Goal: Information Seeking & Learning: Learn about a topic

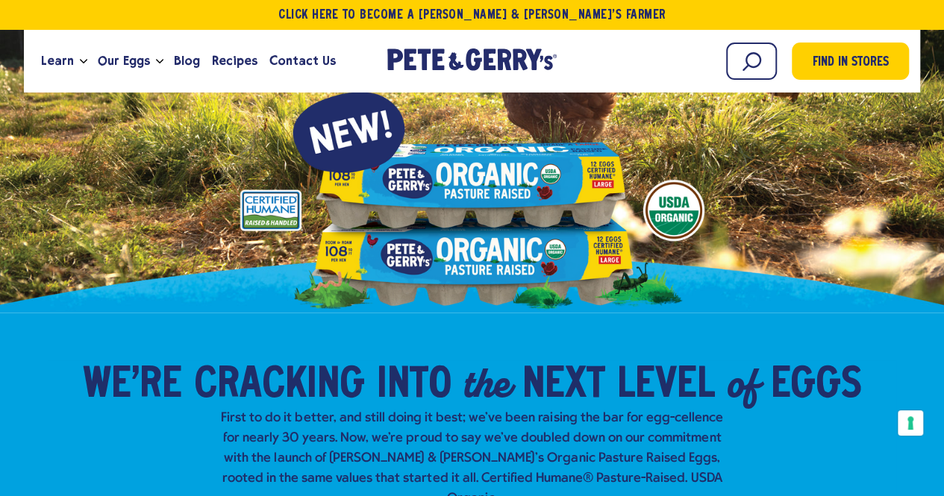
scroll to position [149, 0]
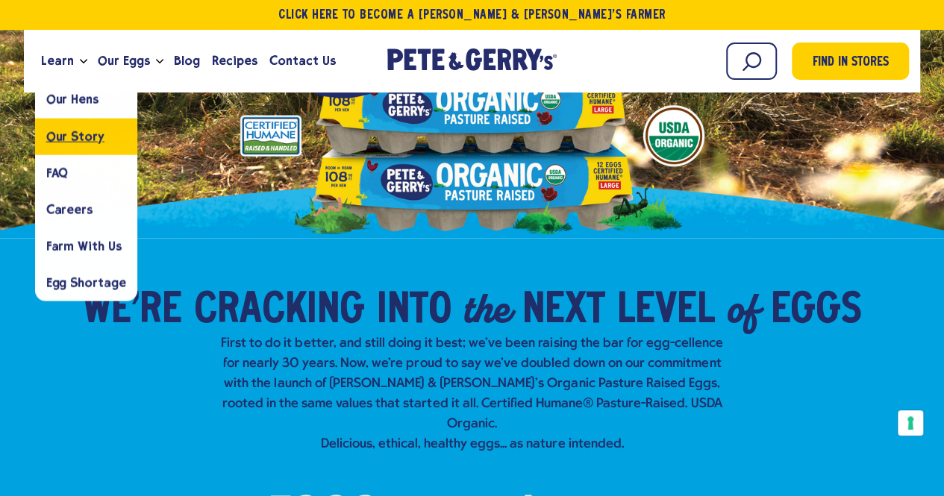
click at [75, 139] on span "Our Story" at bounding box center [75, 136] width 58 height 14
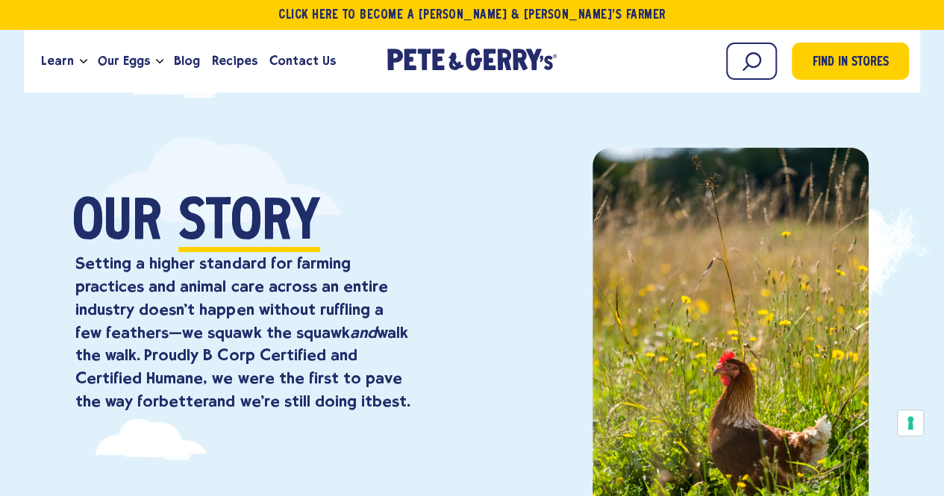
scroll to position [75, 0]
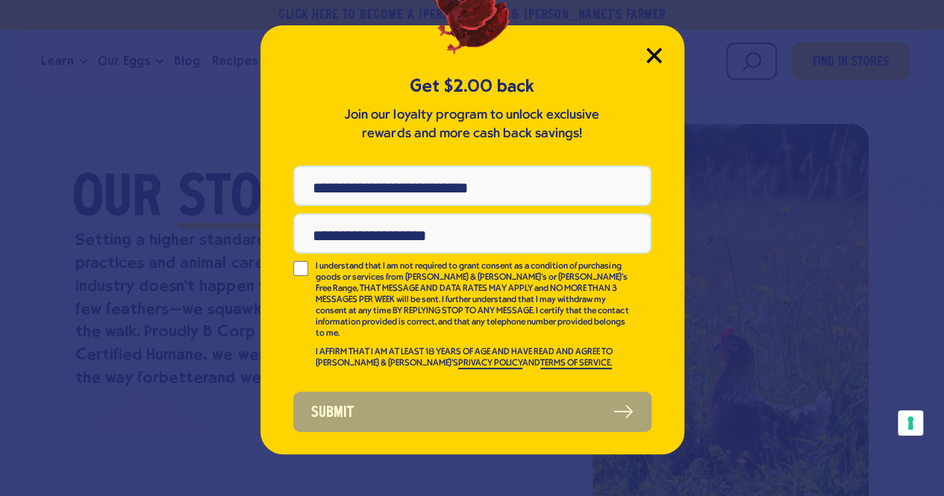
click at [655, 51] on icon "Close Modal" at bounding box center [653, 54] width 13 height 13
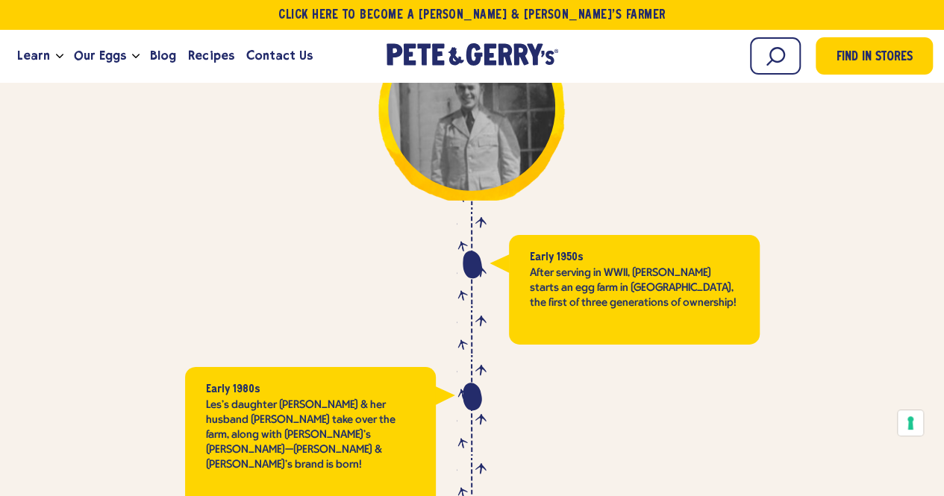
scroll to position [2387, 0]
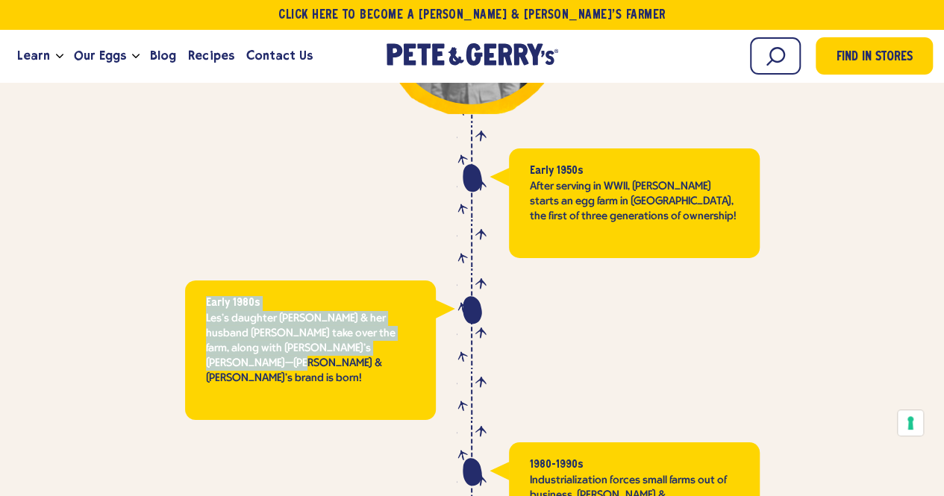
drag, startPoint x: 202, startPoint y: 280, endPoint x: 416, endPoint y: 336, distance: 221.5
click at [415, 336] on div "Early 1980s Les's daughter Carol & her husband Gerry take over the farm, along …" at bounding box center [310, 349] width 251 height 139
copy div "Early 1980s Les's daughter Carol & her husband Gerry take over the farm, along …"
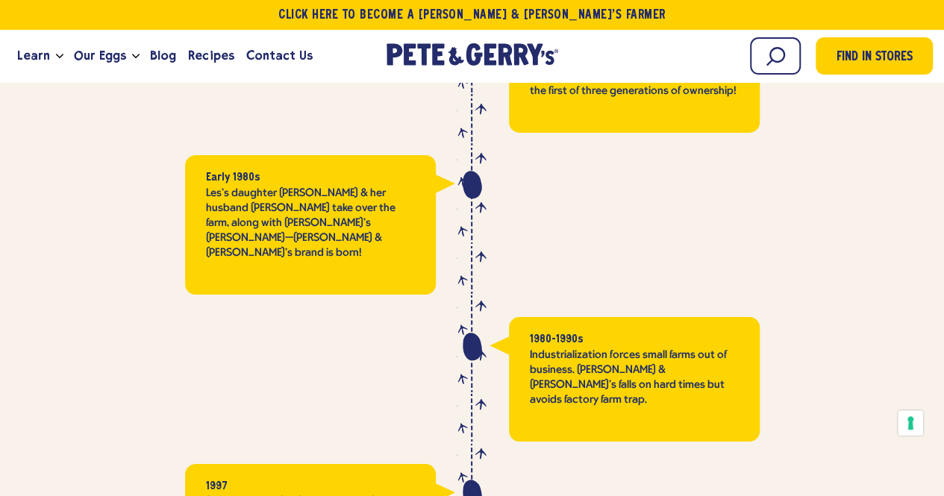
scroll to position [2536, 0]
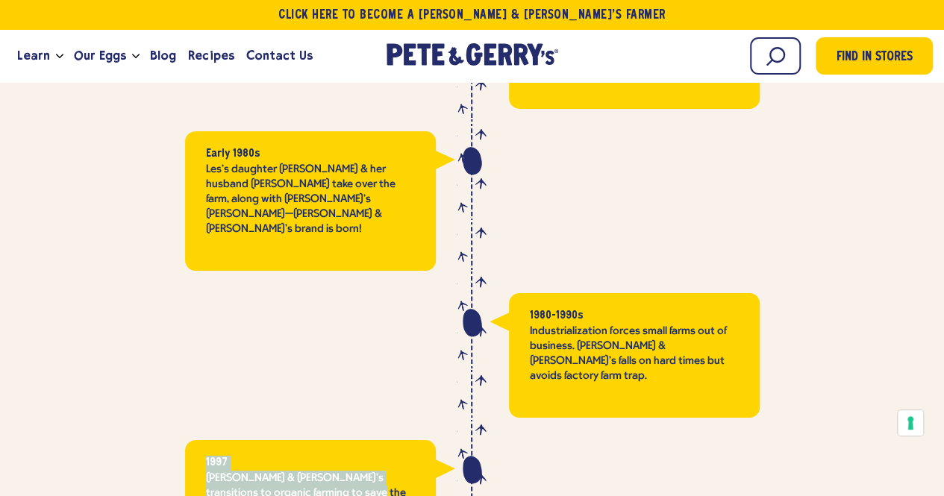
drag, startPoint x: 201, startPoint y: 396, endPoint x: 358, endPoint y: 430, distance: 160.9
click at [358, 440] on div "1997 Pete & Gerry’s transitions to organic farming to save the family farm." at bounding box center [310, 495] width 251 height 110
copy div "1997 Pete & Gerry’s transitions to organic farming to save the family farm."
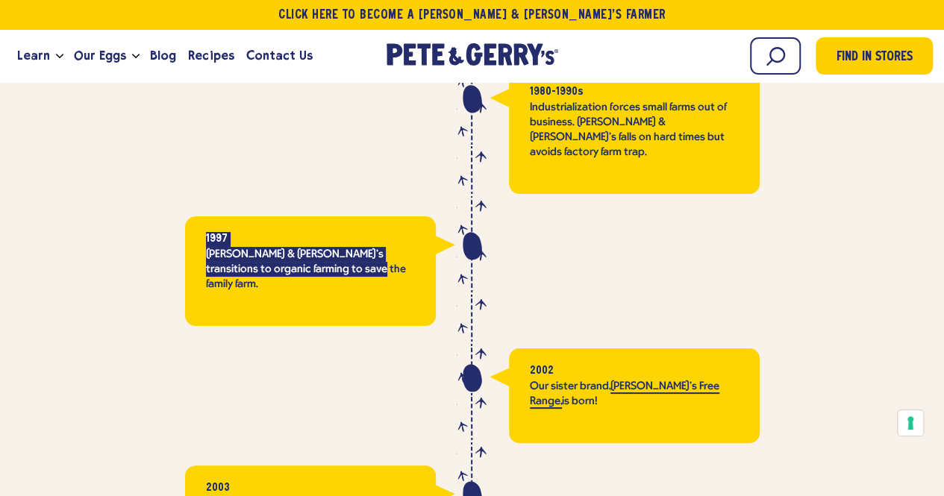
scroll to position [2835, 0]
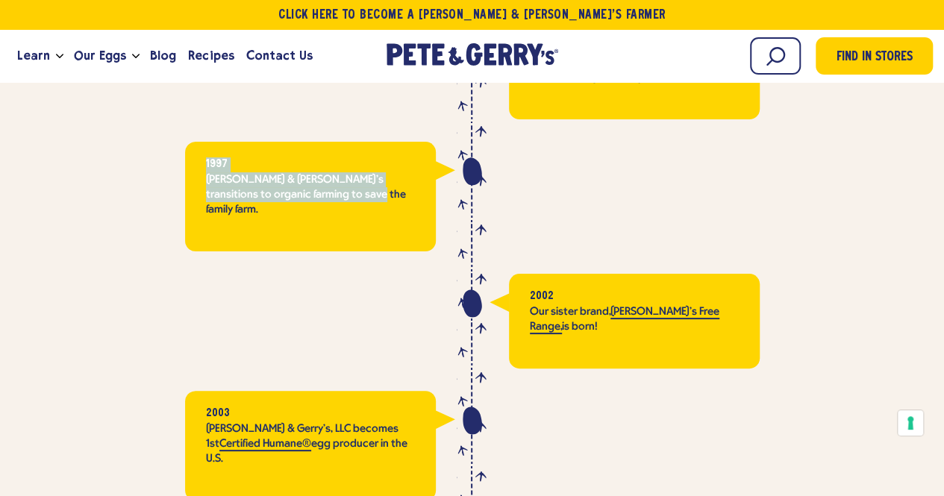
drag, startPoint x: 521, startPoint y: 216, endPoint x: 721, endPoint y: 257, distance: 204.1
click at [721, 274] on div "2002 Our sister brand, Nellie's Free Range, is born!" at bounding box center [634, 321] width 251 height 95
copy div "2002 Our sister brand, Nellie's Free Range, is born!"
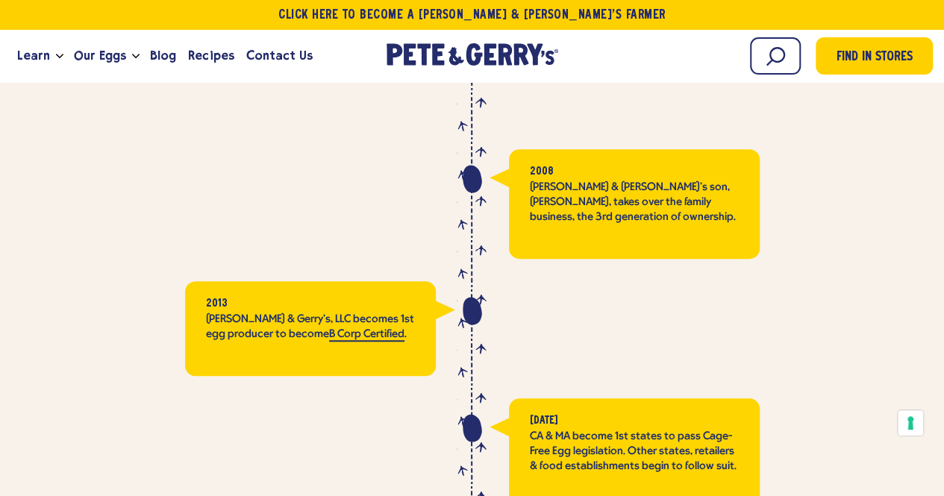
scroll to position [3282, 0]
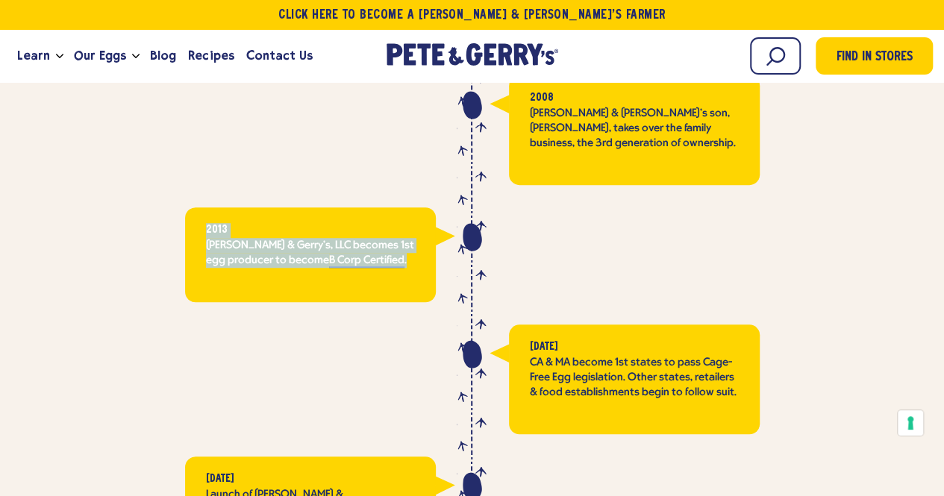
drag, startPoint x: 207, startPoint y: 132, endPoint x: 387, endPoint y: 175, distance: 185.6
click at [387, 207] on div "2013 Pete & Gerry’s, LLC becomes 1st egg producer to become B Corp Certified ." at bounding box center [310, 254] width 251 height 95
copy div "2013 Pete & Gerry’s, LLC becomes 1st egg producer to become B Corp Certified ."
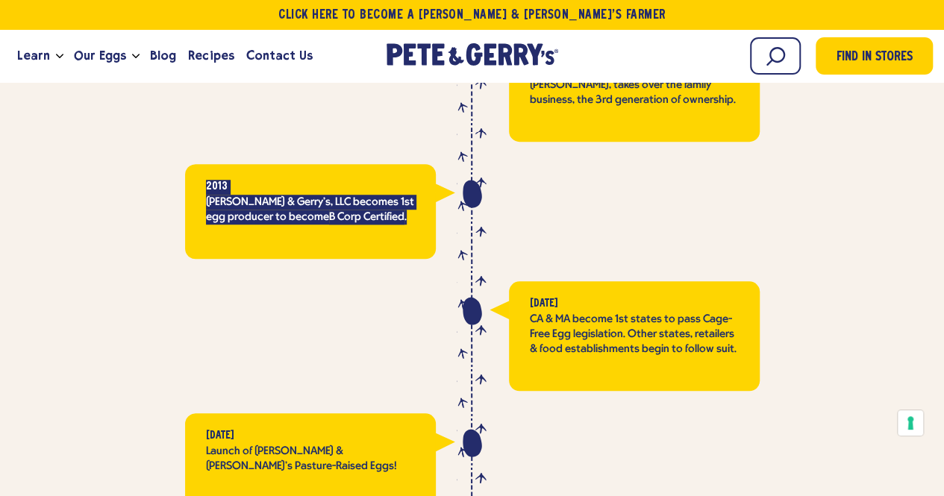
scroll to position [3431, 0]
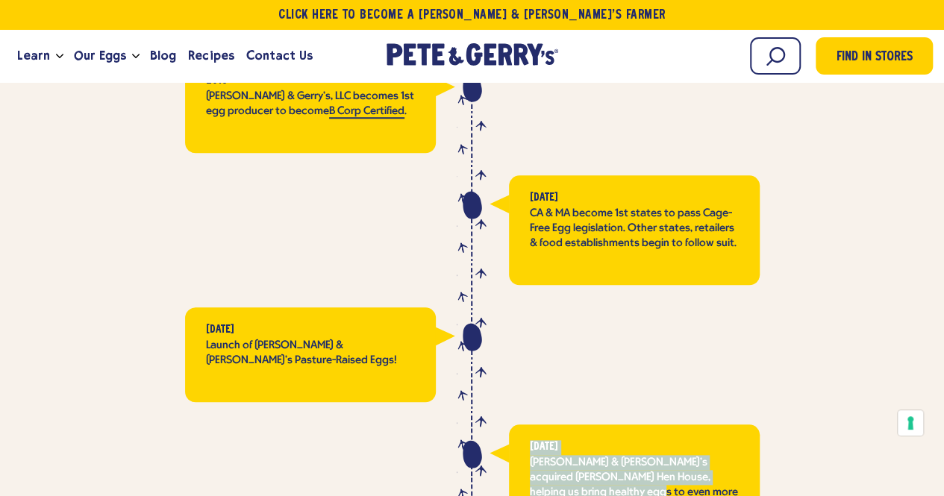
drag, startPoint x: 527, startPoint y: 350, endPoint x: 720, endPoint y: 405, distance: 200.9
click at [720, 424] on div "January 2025 Pete & Gerry's acquired Farmer's Hen House, helping us bring healt…" at bounding box center [634, 486] width 251 height 125
copy div "January 2025 Pete & Gerry's acquired Farmer's Hen House, helping us bring healt…"
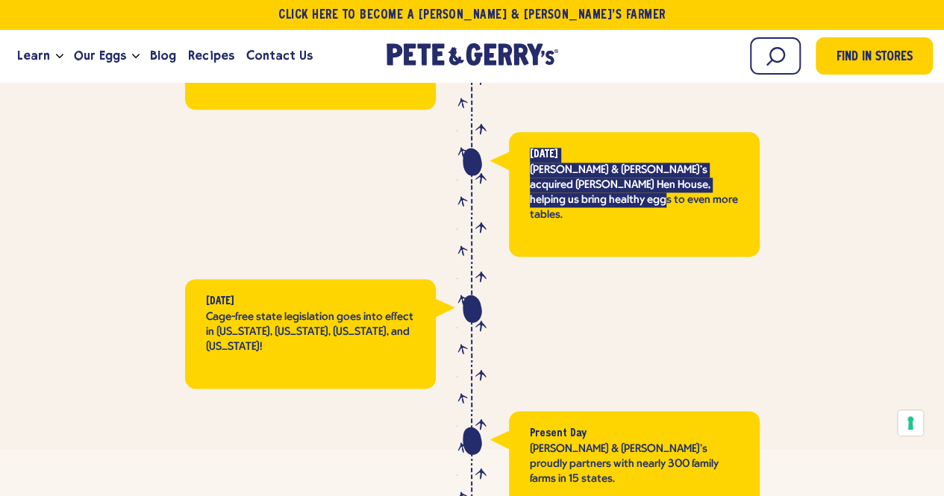
scroll to position [3730, 0]
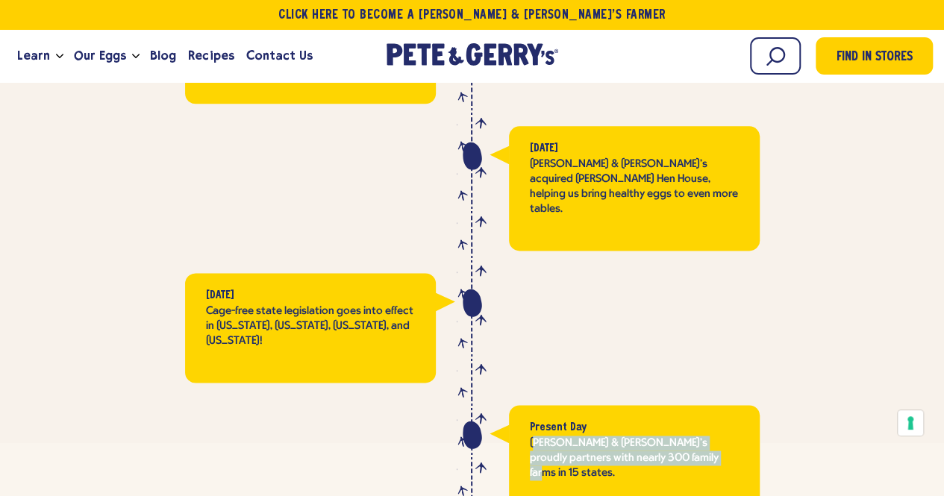
drag, startPoint x: 533, startPoint y: 318, endPoint x: 688, endPoint y: 336, distance: 156.3
click at [688, 436] on p "Pete & Gerry's proudly partners with nearly 300 family farms in 15 states." at bounding box center [634, 458] width 209 height 45
click at [538, 436] on p "Pete & Gerry's proudly partners with nearly 300 family farms in 15 states." at bounding box center [634, 458] width 209 height 45
drag, startPoint x: 526, startPoint y: 321, endPoint x: 664, endPoint y: 339, distance: 139.3
click at [664, 405] on div "Present Day Pete & Gerry's proudly partners with nearly 300 family farms in 15 …" at bounding box center [634, 460] width 251 height 110
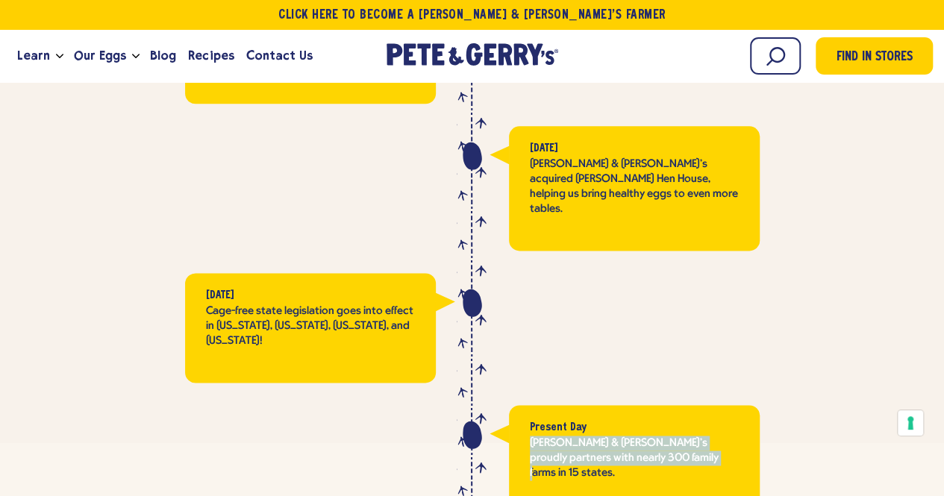
copy p "Pete & Gerry's proudly partners with nearly 300 family farms in 15 states"
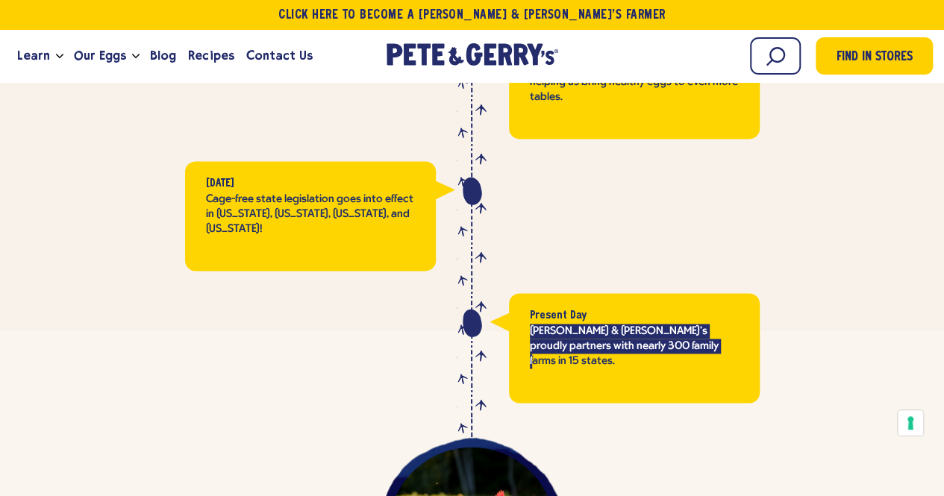
scroll to position [3804, 0]
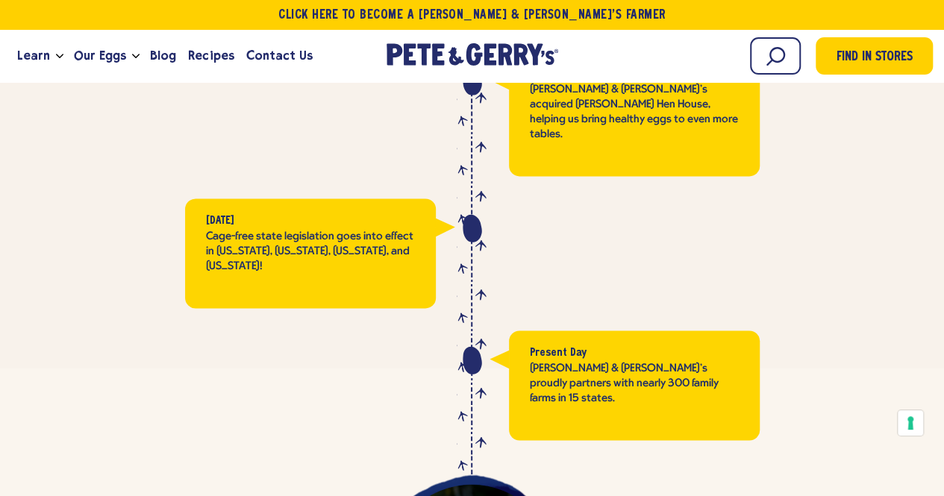
click at [667, 330] on div "Present Day Pete & Gerry's proudly partners with nearly 300 family farms in 15 …" at bounding box center [634, 385] width 251 height 110
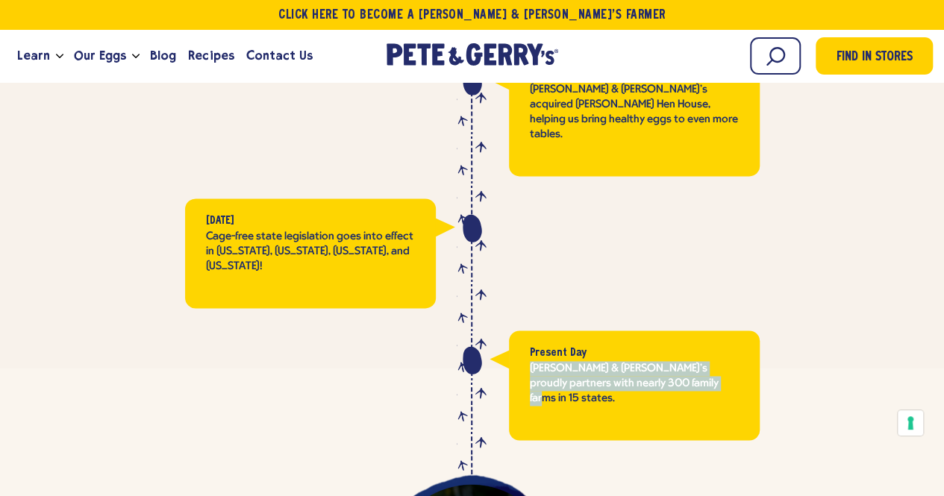
drag, startPoint x: 531, startPoint y: 248, endPoint x: 709, endPoint y: 257, distance: 178.5
click at [709, 361] on p "Pete & Gerry's proudly partners with nearly 300 family farms in 15 states." at bounding box center [634, 383] width 209 height 45
copy p "Pete & Gerry's proudly partners with nearly 300 family farms in 15 states."
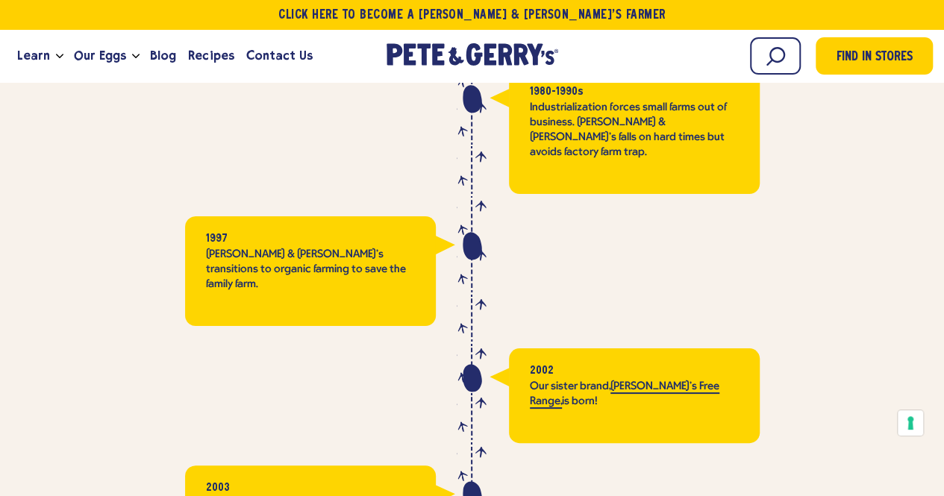
scroll to position [2536, 0]
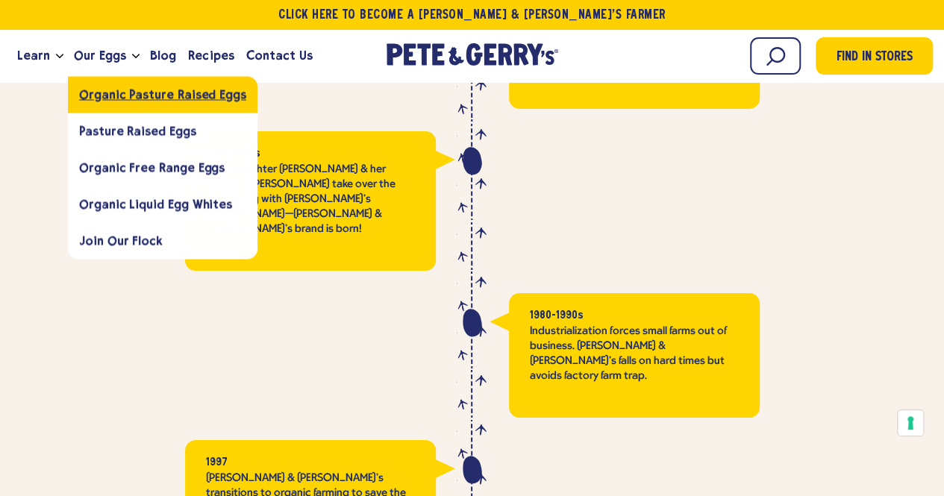
click at [103, 90] on span "Organic Pasture Raised Eggs" at bounding box center [162, 94] width 167 height 14
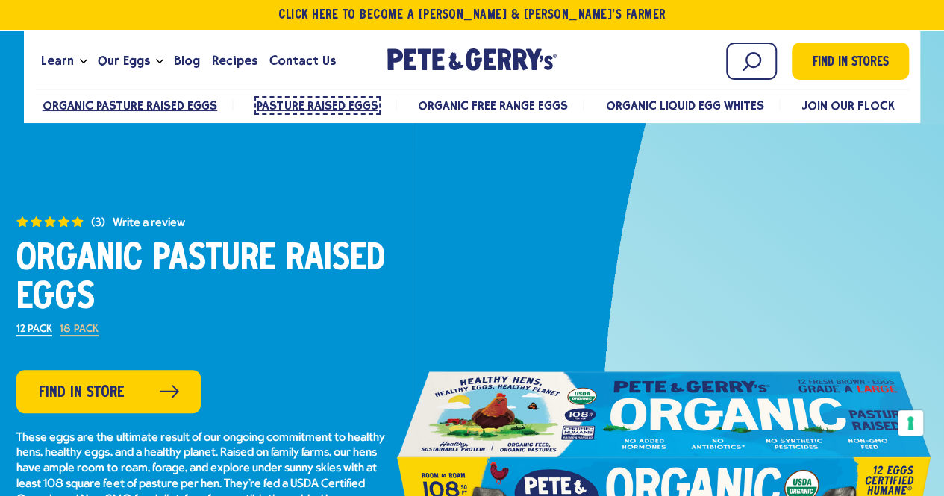
click at [308, 106] on span "Pasture Raised Eggs" at bounding box center [317, 105] width 121 height 14
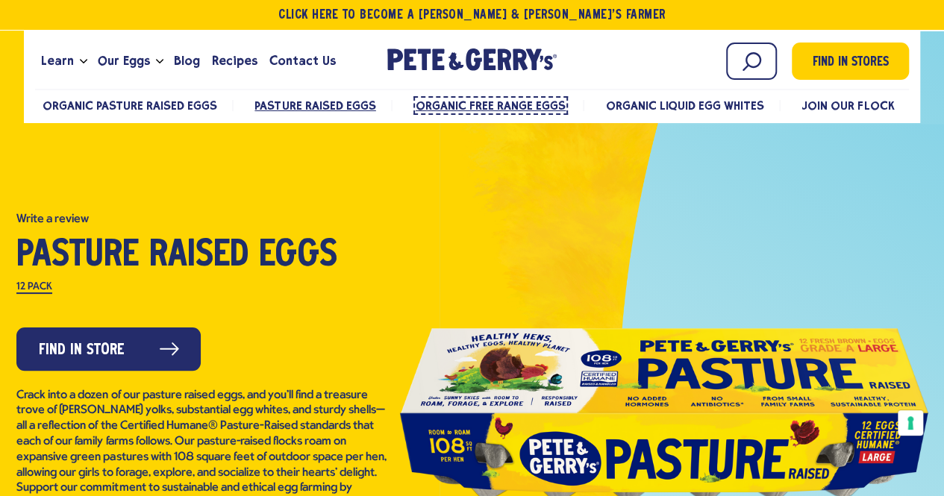
click at [474, 107] on span "Organic Free Range Eggs" at bounding box center [490, 105] width 150 height 14
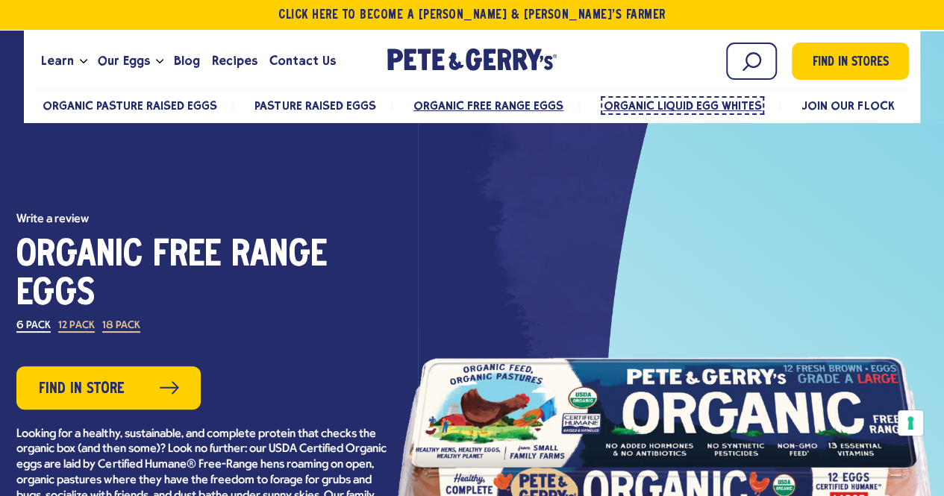
click at [662, 108] on span "Organic Liquid Egg Whites" at bounding box center [682, 105] width 159 height 14
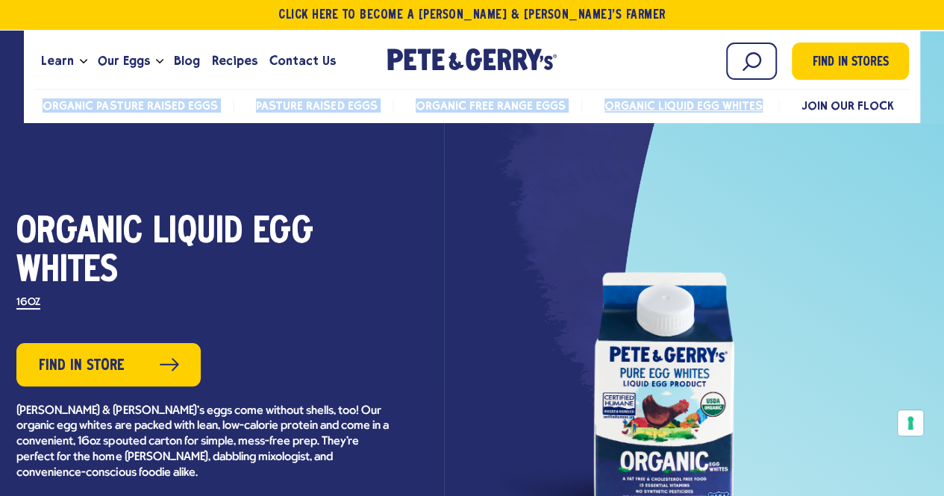
drag, startPoint x: 762, startPoint y: 104, endPoint x: 39, endPoint y: 99, distance: 723.6
click at [39, 99] on ul "Organic Pasture Raised Eggs Pasture Raised Eggs Organic Free Range Eggs Organic…" at bounding box center [472, 105] width 874 height 31
copy ul "Organic Pasture Raised Eggs Pasture Raised Eggs Organic Free Range Eggs Organic…"
